Goal: Find specific page/section: Find specific page/section

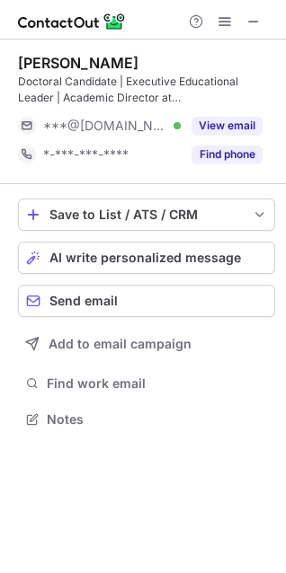
scroll to position [406, 286]
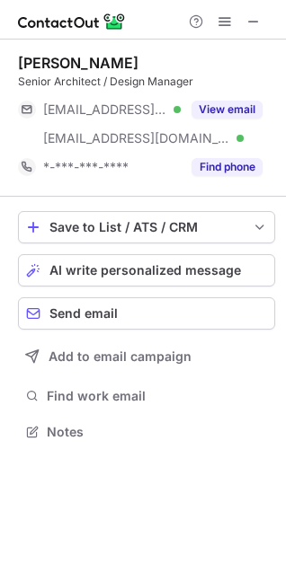
scroll to position [420, 286]
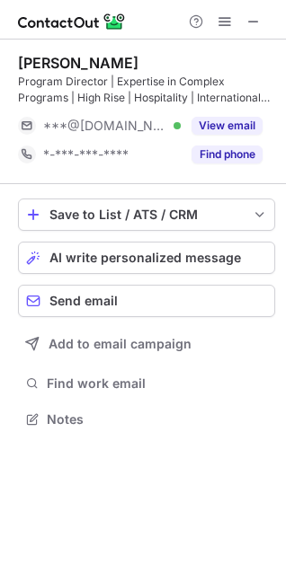
scroll to position [406, 286]
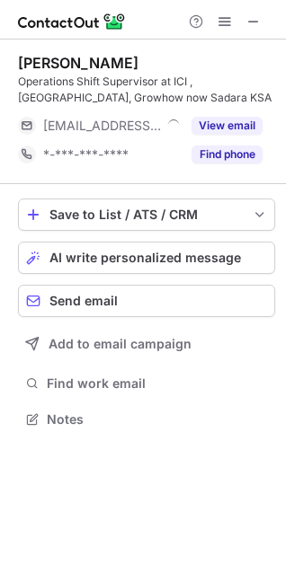
scroll to position [406, 286]
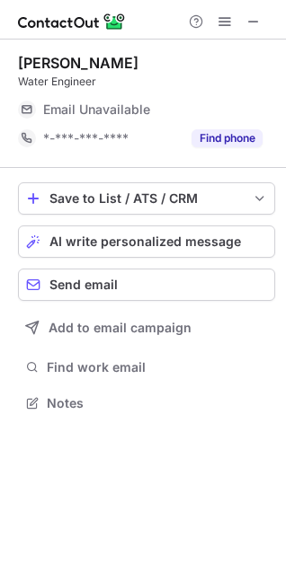
scroll to position [391, 286]
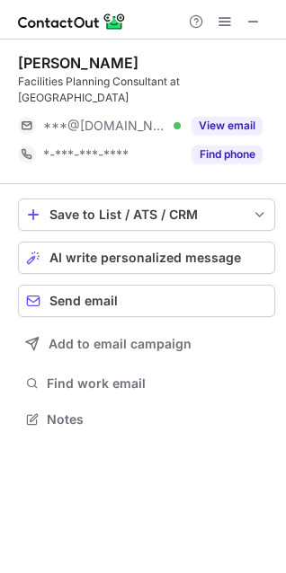
scroll to position [9, 8]
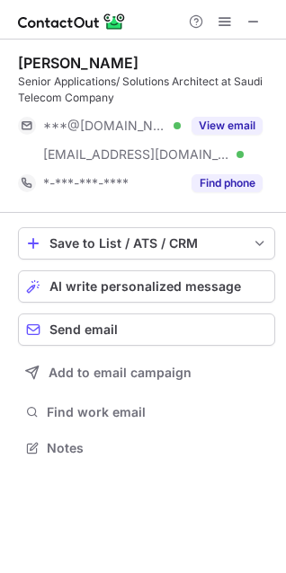
scroll to position [435, 286]
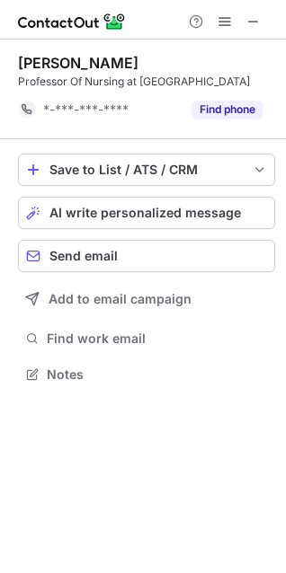
scroll to position [362, 286]
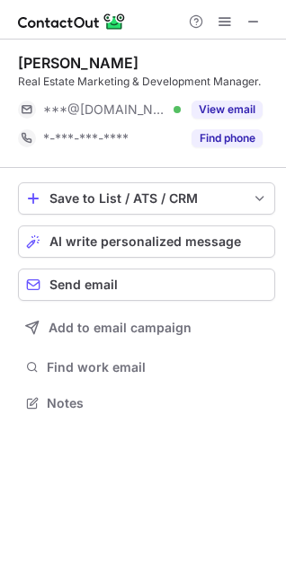
scroll to position [9, 8]
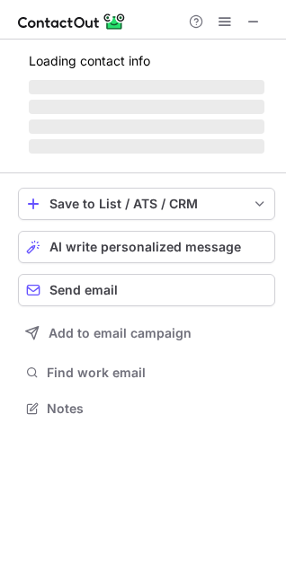
scroll to position [435, 286]
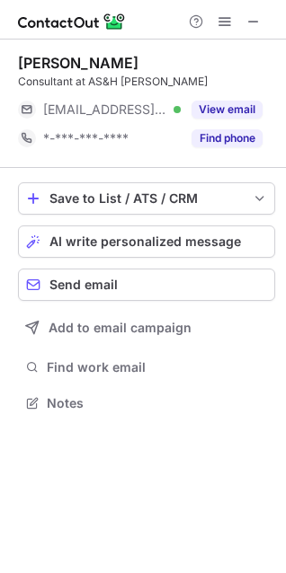
scroll to position [391, 286]
